Goal: Task Accomplishment & Management: Manage account settings

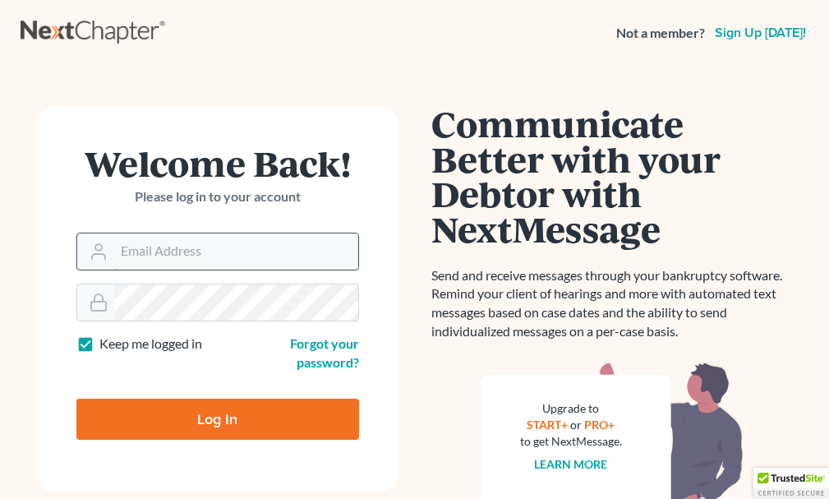
click at [159, 255] on input "Email Address" at bounding box center [236, 251] width 244 height 36
type input "[EMAIL_ADDRESS][DOMAIN_NAME]"
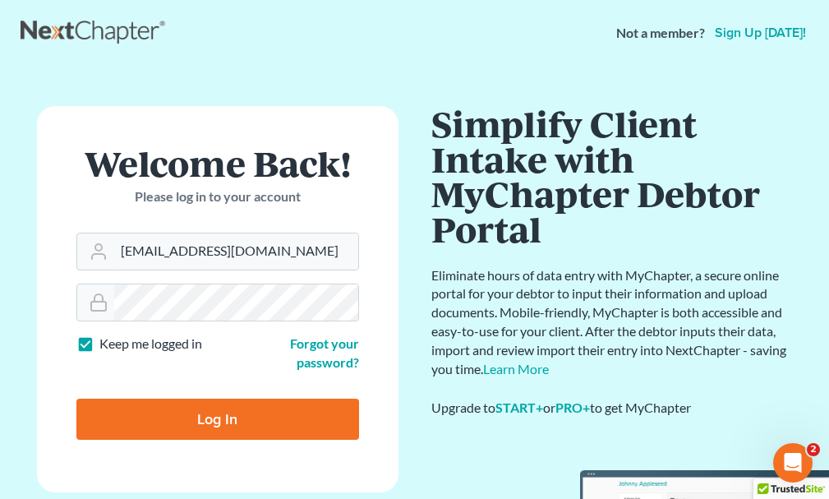
click at [99, 344] on label "Keep me logged in" at bounding box center [150, 343] width 103 height 19
click at [106, 344] on input "Keep me logged in" at bounding box center [111, 339] width 11 height 11
checkbox input "false"
click at [118, 417] on input "Log In" at bounding box center [217, 418] width 283 height 41
type input "Thinking..."
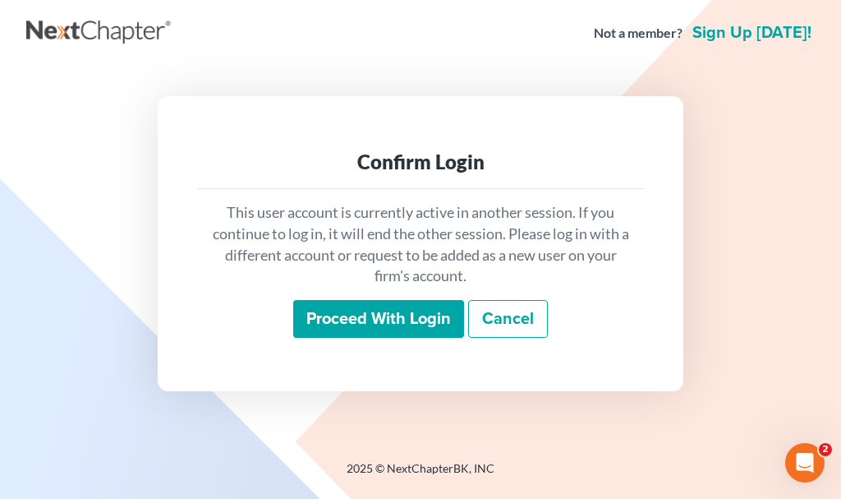
click at [345, 316] on input "Proceed with login" at bounding box center [378, 319] width 171 height 38
